Goal: Information Seeking & Learning: Learn about a topic

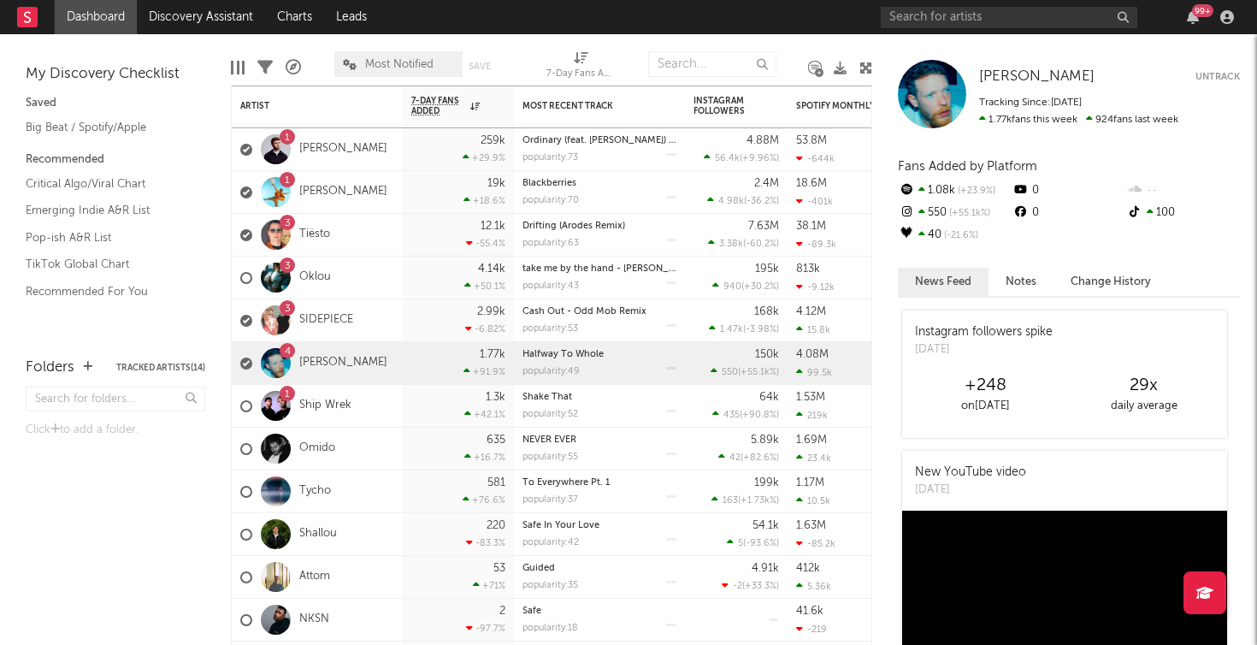
click at [29, 8] on rect at bounding box center [27, 17] width 21 height 21
click at [395, 150] on div "1 [PERSON_NAME]" at bounding box center [317, 149] width 171 height 43
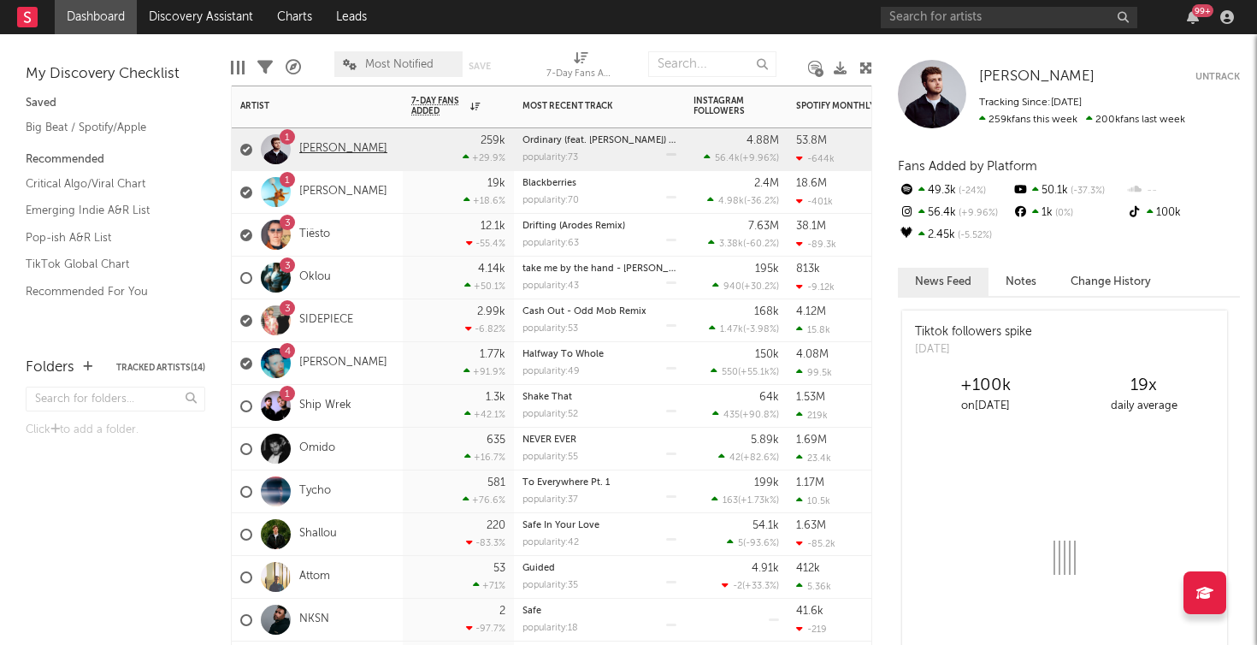
click at [349, 147] on link "[PERSON_NAME]" at bounding box center [343, 149] width 88 height 15
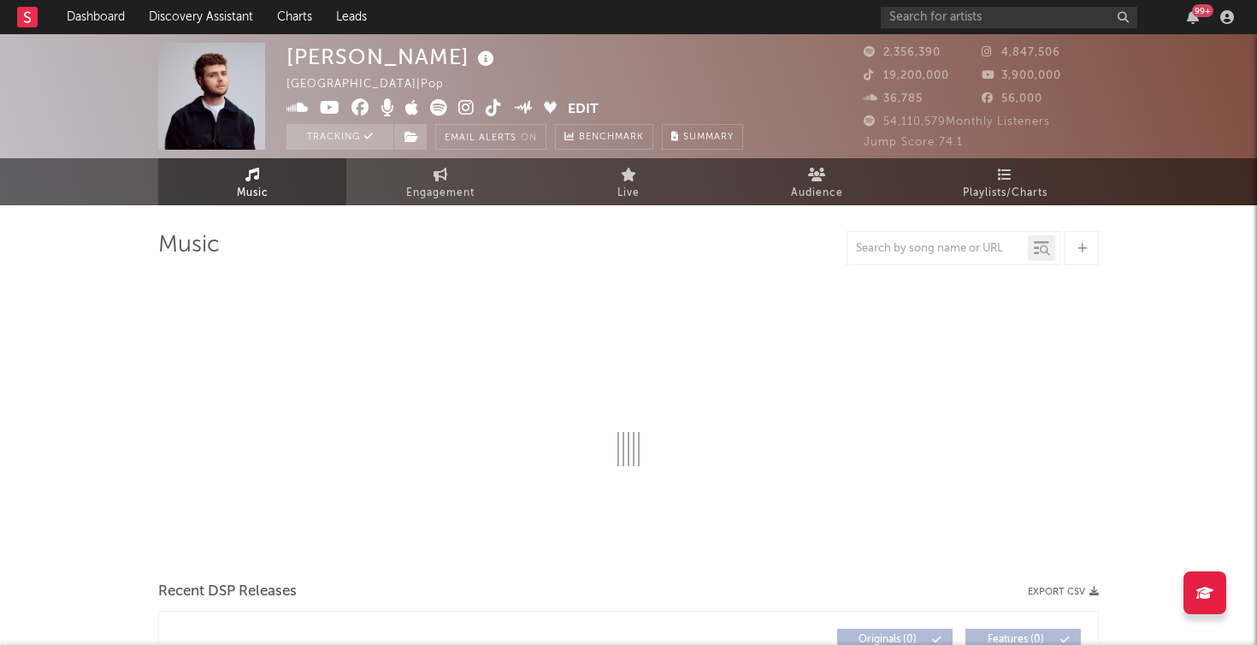
select select "6m"
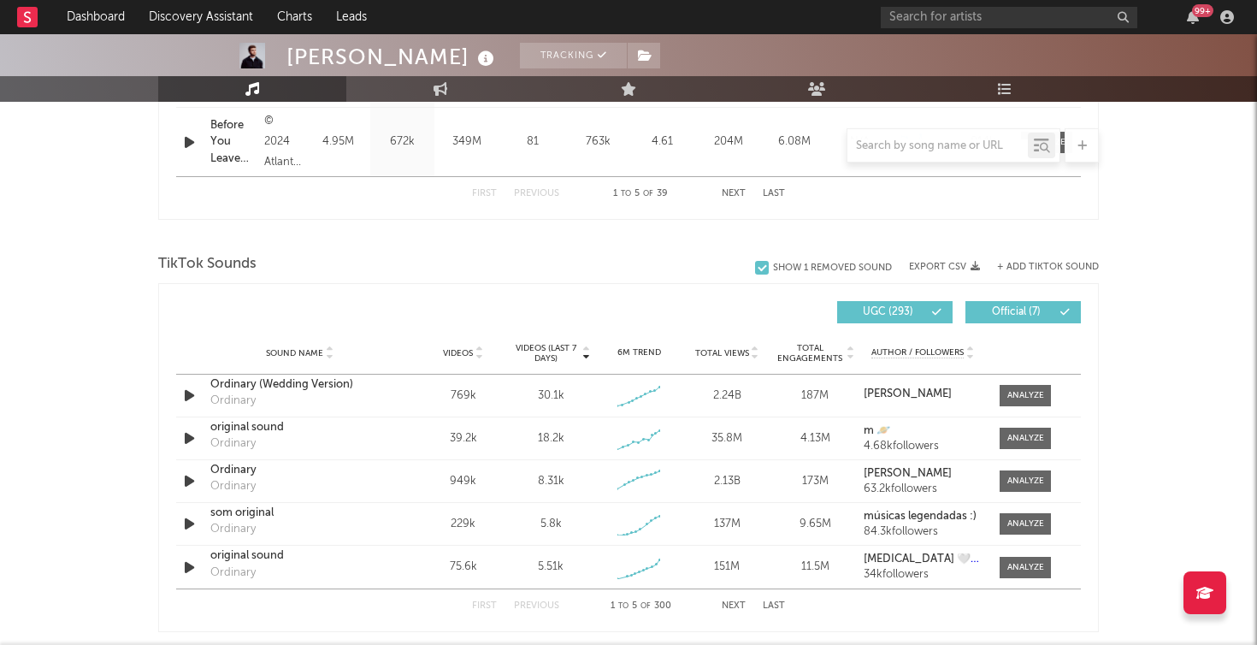
scroll to position [1098, 0]
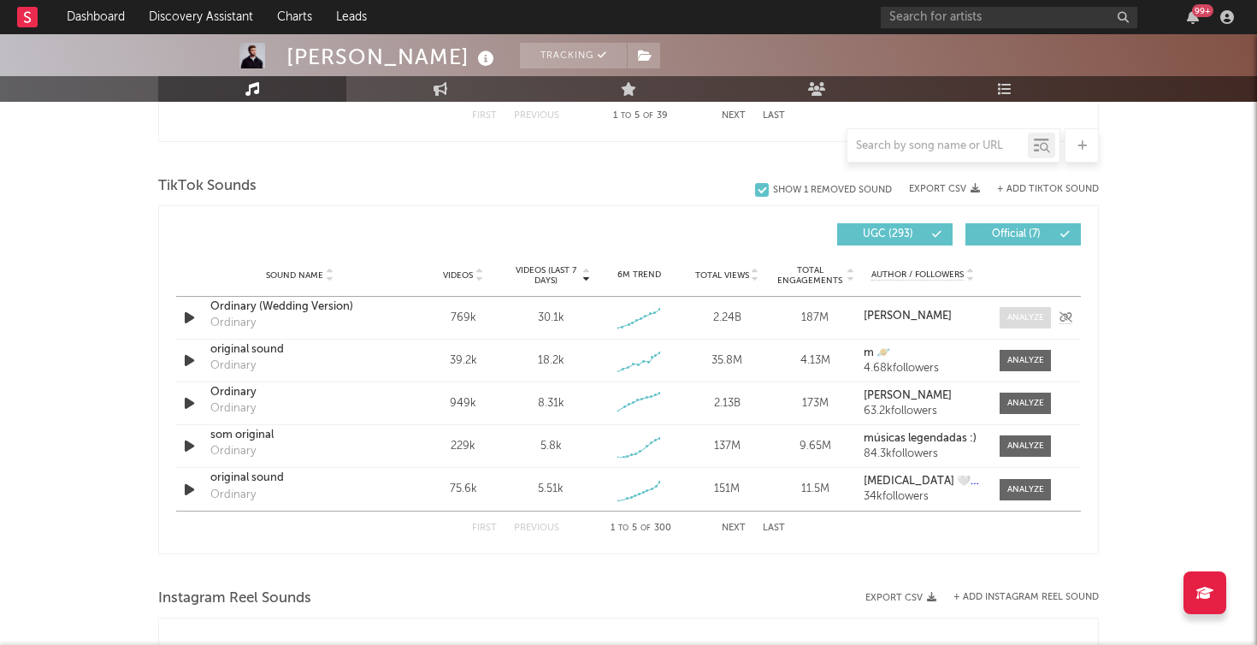
click at [1024, 314] on div at bounding box center [1025, 317] width 37 height 13
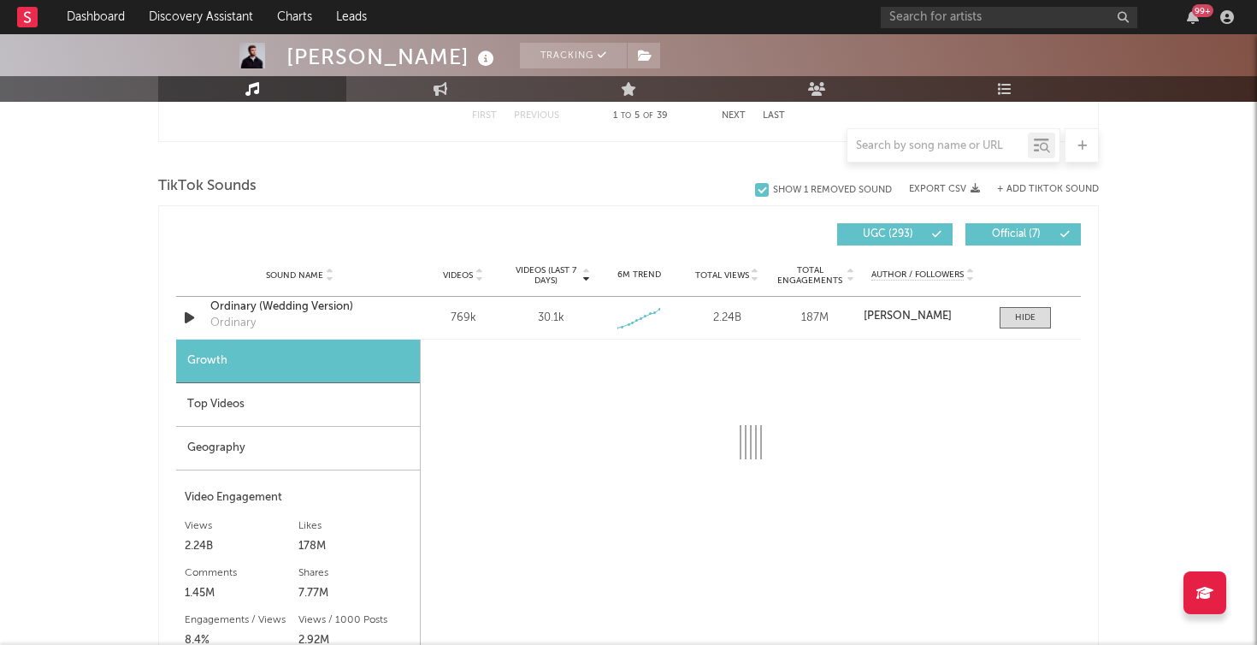
select select "1w"
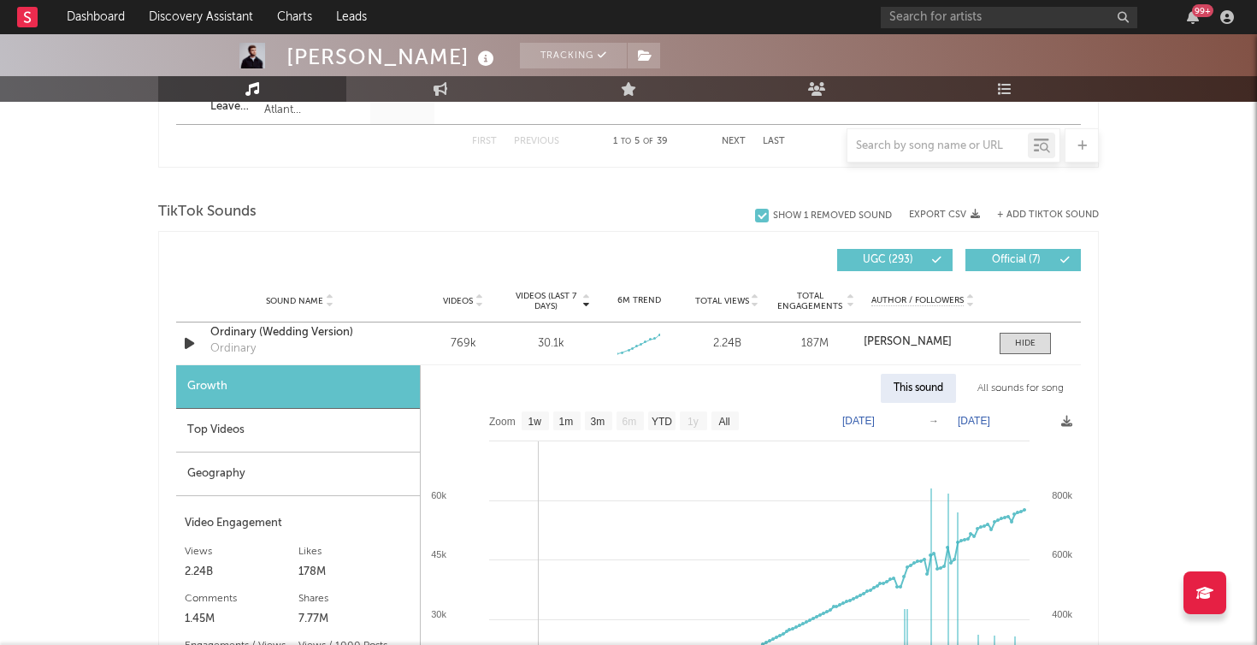
scroll to position [968, 0]
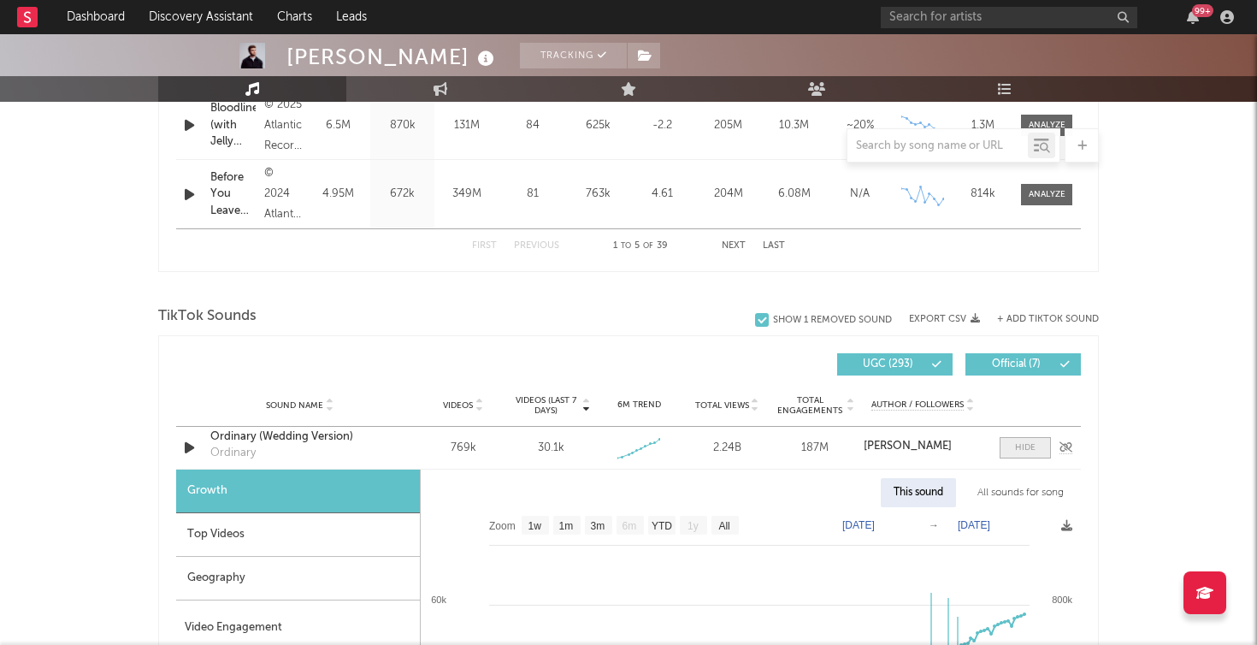
click at [1019, 456] on span at bounding box center [1024, 447] width 51 height 21
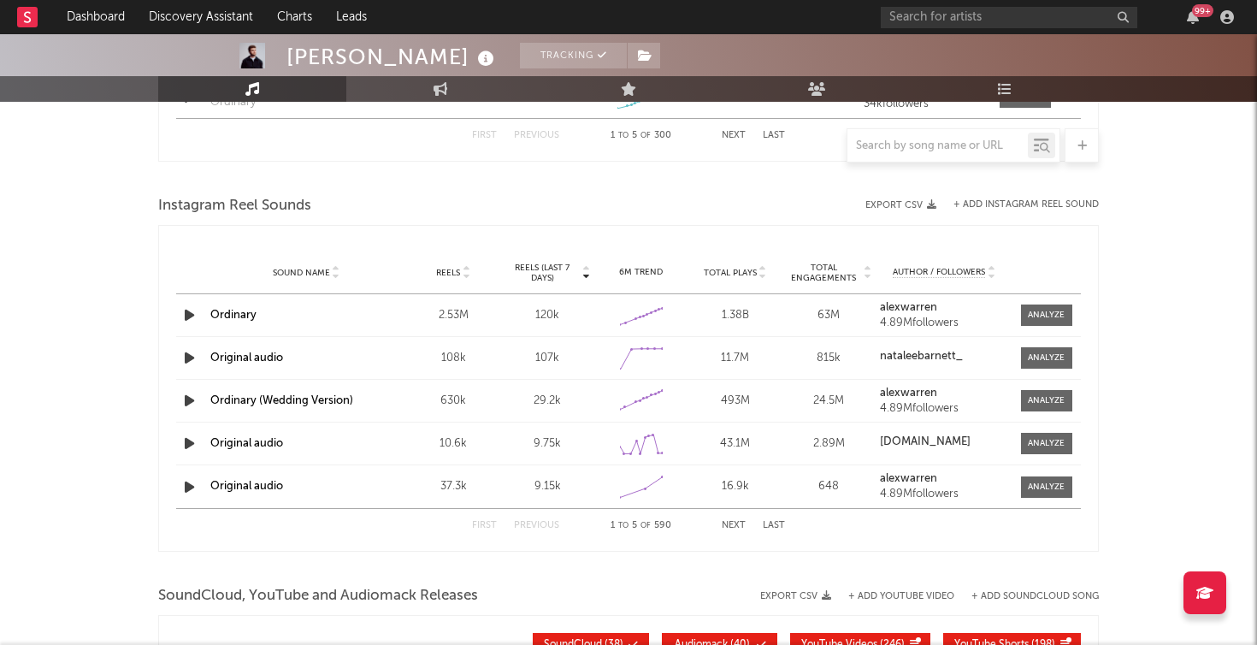
scroll to position [1498, 0]
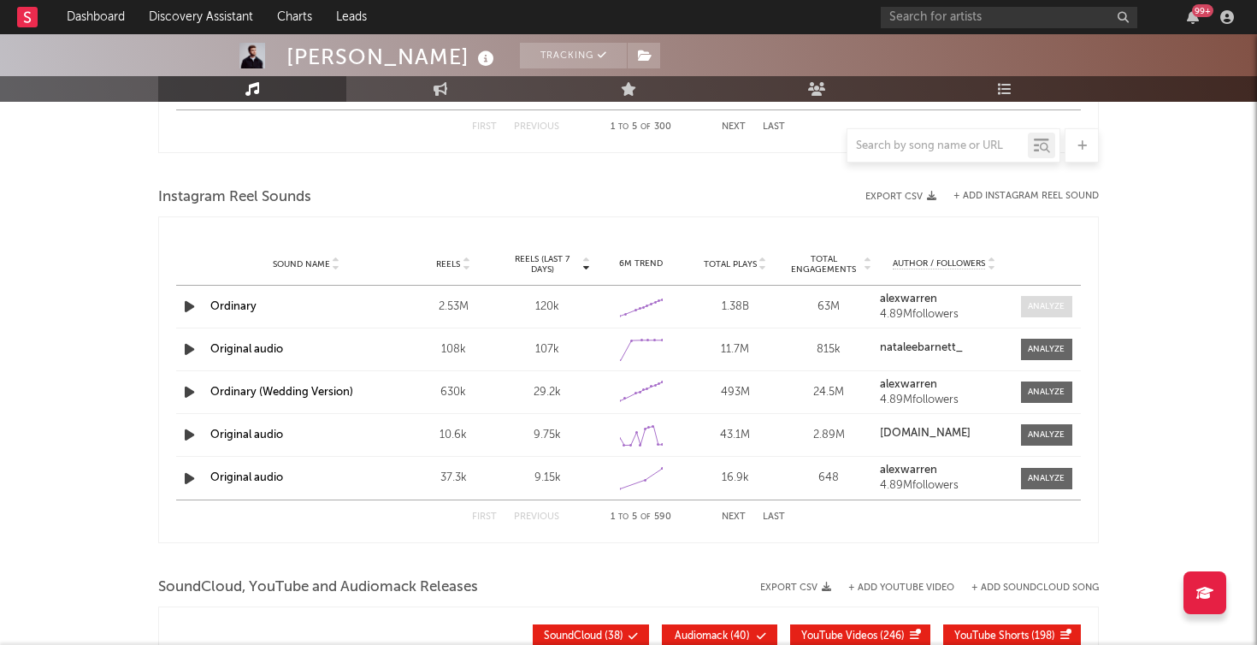
click at [1063, 313] on span at bounding box center [1046, 306] width 51 height 21
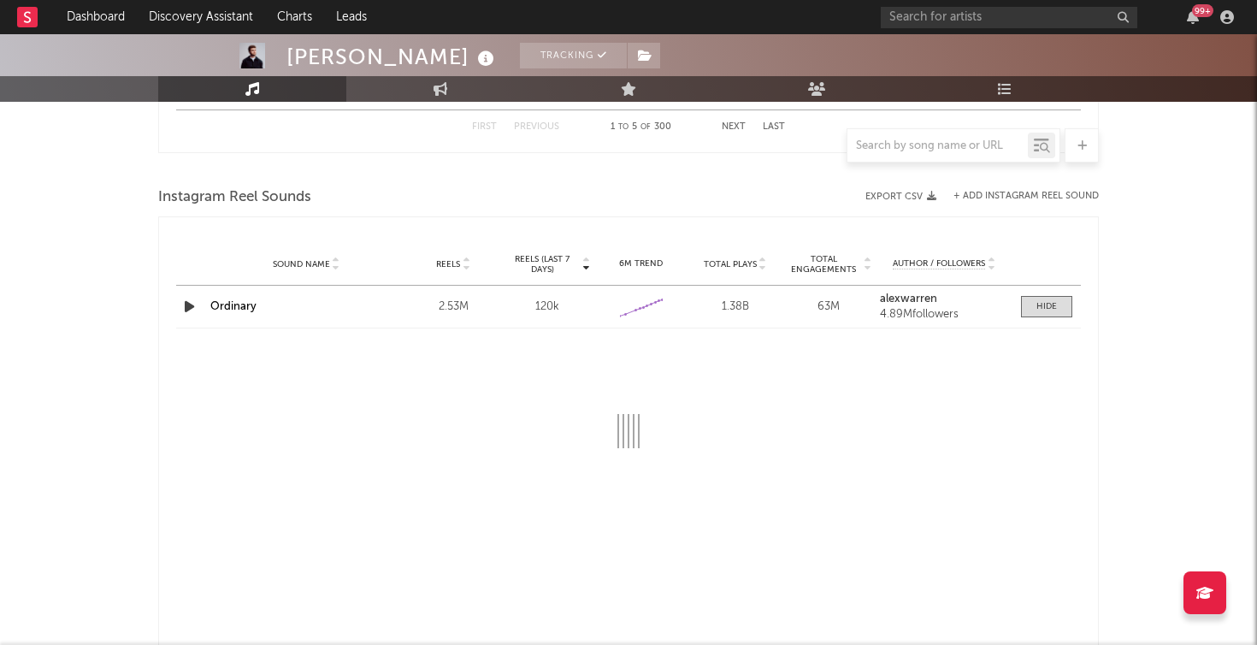
select select "6m"
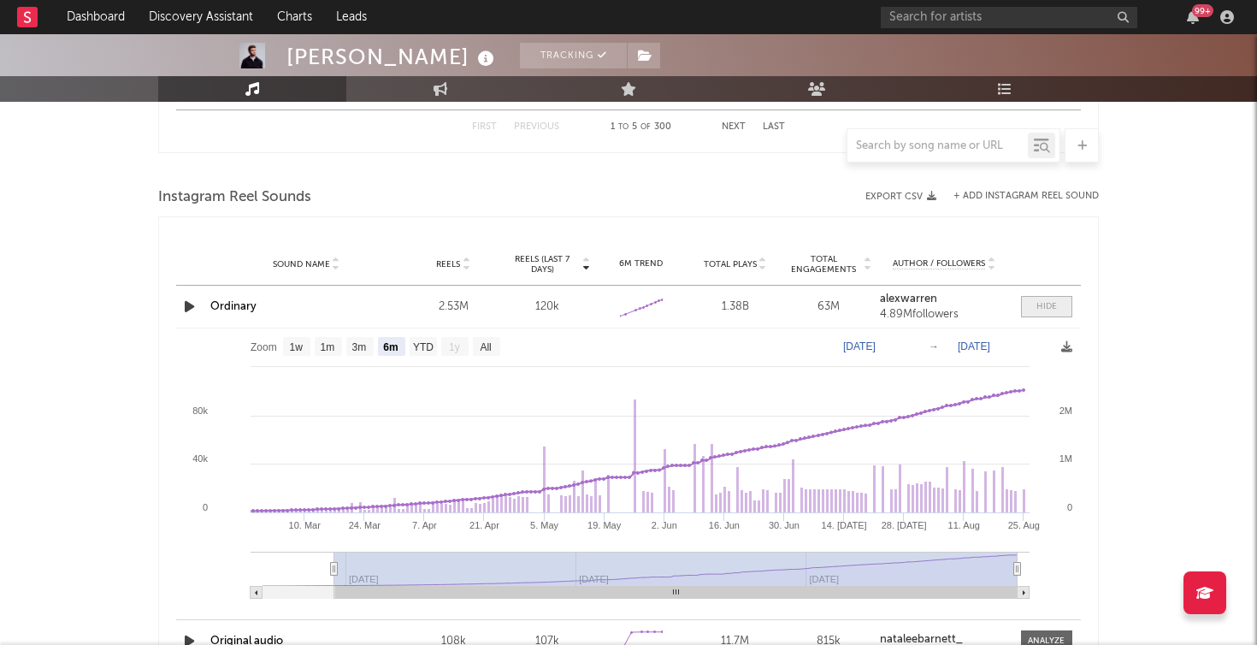
click at [1059, 300] on span at bounding box center [1046, 306] width 51 height 21
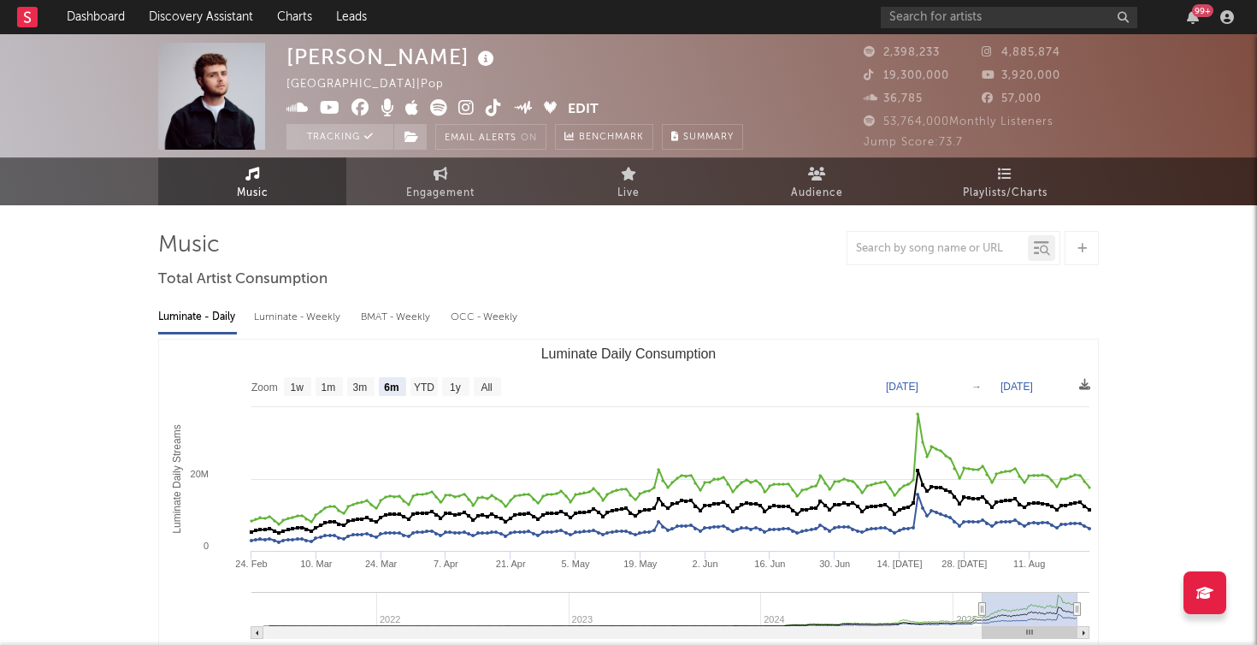
scroll to position [0, 0]
click at [1002, 189] on span "Playlists/Charts" at bounding box center [1005, 193] width 85 height 21
